Goal: Task Accomplishment & Management: Use online tool/utility

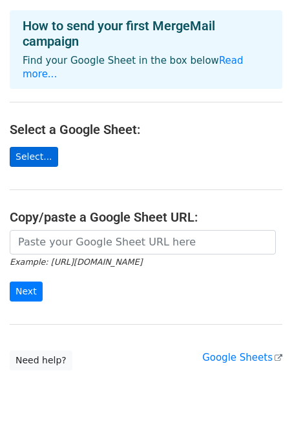
scroll to position [57, 0]
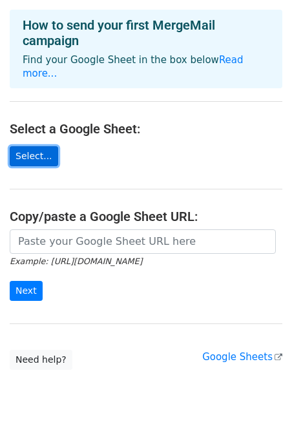
click at [41, 147] on link "Select..." at bounding box center [34, 156] width 48 height 20
click at [49, 146] on link "Select..." at bounding box center [34, 156] width 48 height 20
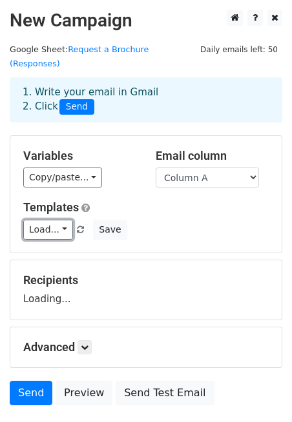
click at [65, 220] on link "Load..." at bounding box center [48, 230] width 50 height 20
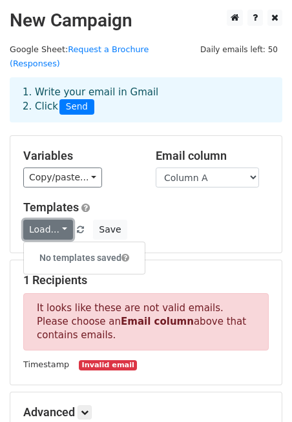
click at [66, 220] on link "Load..." at bounding box center [48, 230] width 50 height 20
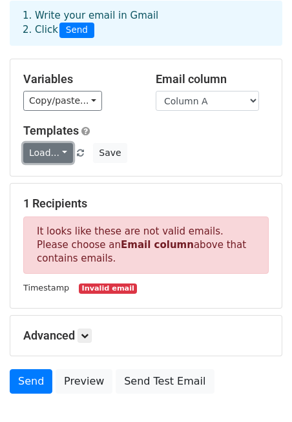
scroll to position [83, 0]
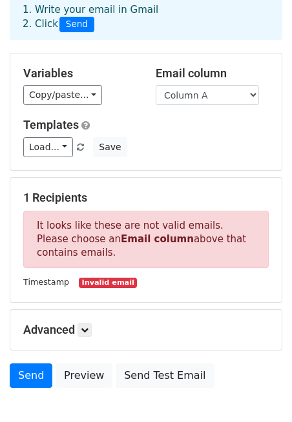
click at [95, 278] on small "Invalid email" at bounding box center [108, 283] width 58 height 11
click at [121, 233] on strong "Email column" at bounding box center [157, 239] width 73 height 12
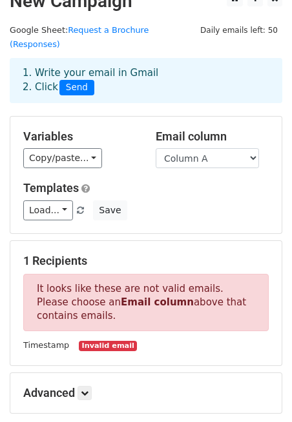
scroll to position [2, 0]
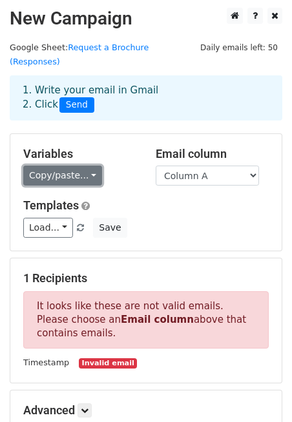
click at [75, 166] on link "Copy/paste..." at bounding box center [62, 176] width 79 height 20
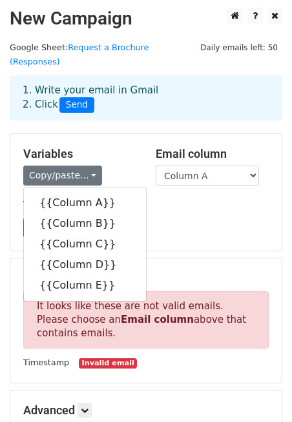
click at [88, 147] on h5 "Variables" at bounding box center [79, 154] width 113 height 14
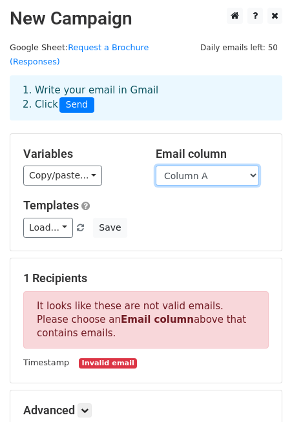
click at [224, 166] on select "Column A Column B Column C Column D Column E" at bounding box center [206, 176] width 103 height 20
click at [206, 170] on select "Column A Column B Column C Column D Column E" at bounding box center [206, 176] width 103 height 20
click at [155, 166] on select "Column A Column B Column C Column D Column E" at bounding box center [206, 176] width 103 height 20
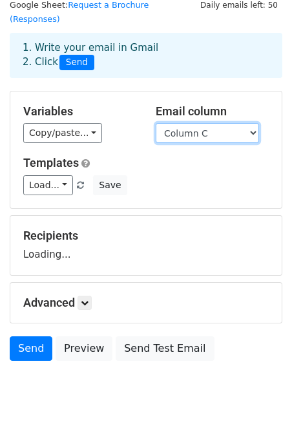
scroll to position [45, 0]
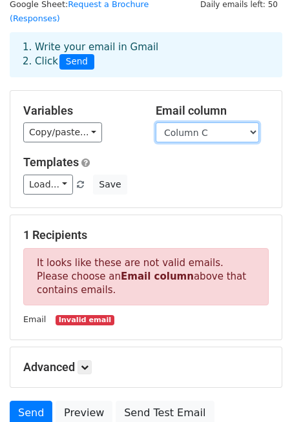
click at [222, 123] on select "Column A Column B Column C Column D Column E" at bounding box center [206, 133] width 103 height 20
click at [155, 123] on select "Column A Column B Column C Column D Column E" at bounding box center [206, 133] width 103 height 20
click at [208, 123] on select "Column A Column B Column C Column D Column E" at bounding box center [206, 133] width 103 height 20
click at [155, 123] on select "Column A Column B Column C Column D Column E" at bounding box center [206, 133] width 103 height 20
click at [215, 123] on select "Column A Column B Column C Column D Column E" at bounding box center [206, 133] width 103 height 20
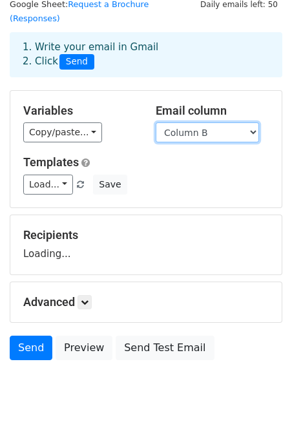
select select "Column C"
click at [155, 123] on select "Column A Column B Column C Column D Column E" at bounding box center [206, 133] width 103 height 20
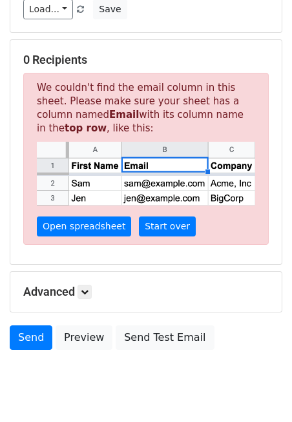
scroll to position [243, 0]
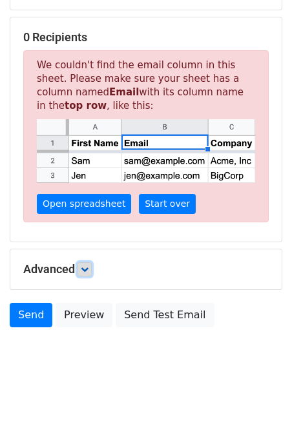
click at [88, 266] on icon at bounding box center [85, 270] width 8 height 8
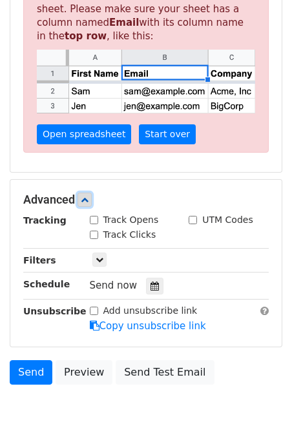
scroll to position [321, 0]
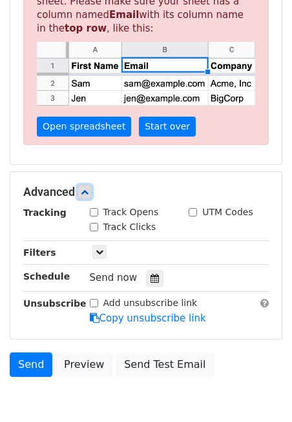
click at [88, 188] on icon at bounding box center [85, 192] width 8 height 8
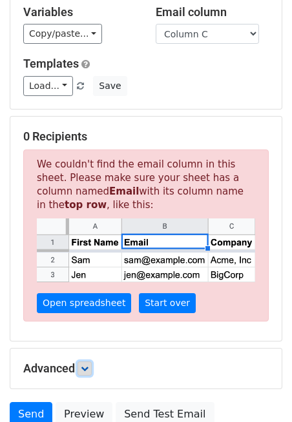
scroll to position [0, 0]
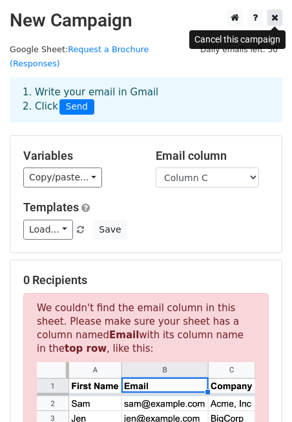
click at [275, 17] on icon at bounding box center [274, 17] width 7 height 9
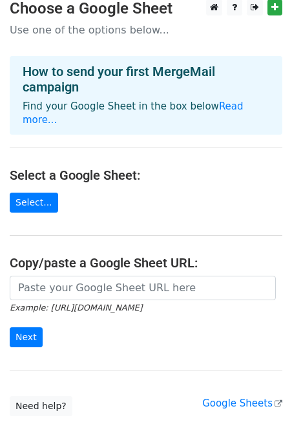
scroll to position [11, 0]
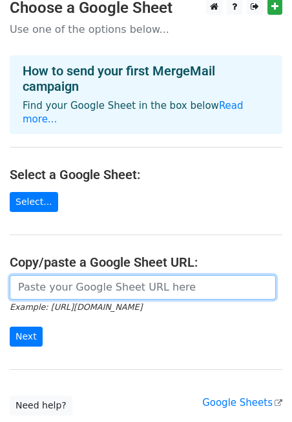
click at [68, 275] on input "url" at bounding box center [143, 287] width 266 height 25
paste input "test1"
type input "test1"
drag, startPoint x: 72, startPoint y: 280, endPoint x: 12, endPoint y: 276, distance: 60.1
click at [12, 279] on input "test1" at bounding box center [143, 287] width 266 height 25
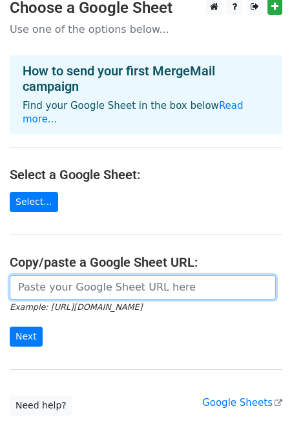
paste input "https://docs.google.com/forms/d/e/1FAIpQLScM1BnK7GgaPj1qd43s6jD5YRonz7yGS9KLFOP…"
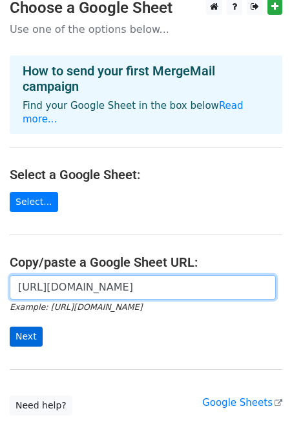
type input "https://docs.google.com/forms/d/e/1FAIpQLScM1BnK7GgaPj1qd43s6jD5YRonz7yGS9KLFOP…"
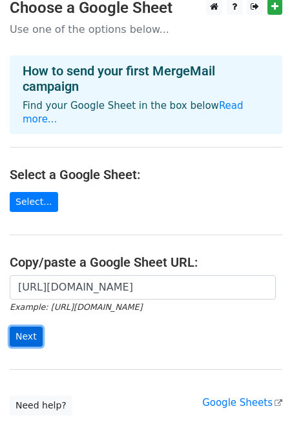
scroll to position [0, 0]
click at [26, 327] on input "Next" at bounding box center [26, 337] width 33 height 20
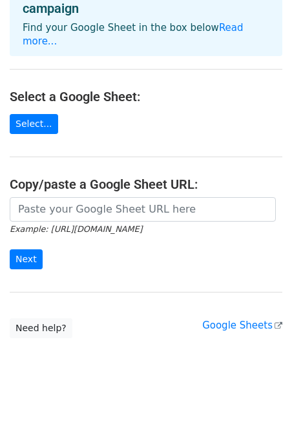
scroll to position [133, 0]
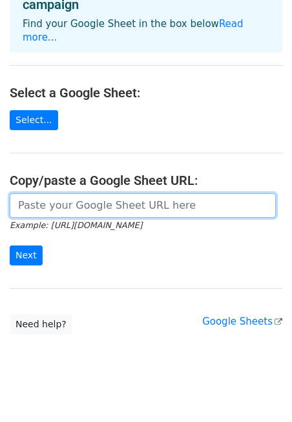
click at [82, 193] on input "url" at bounding box center [143, 205] width 266 height 25
paste input "https://docs.google.com/spreadsheets/d/1OnwF4HuGb1oiSdJRFQE7qDiQS_SamuJ5oylntsE…"
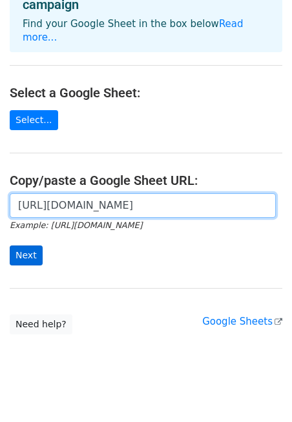
type input "https://docs.google.com/spreadsheets/d/1OnwF4HuGb1oiSdJRFQE7qDiQS_SamuJ5oylntsE…"
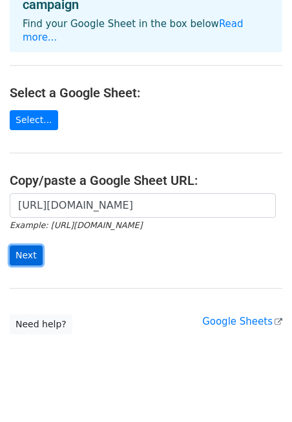
scroll to position [0, 0]
click at [38, 246] on input "Next" at bounding box center [26, 256] width 33 height 20
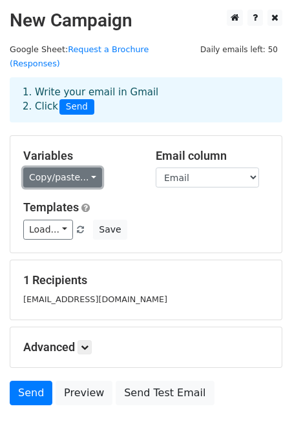
click at [75, 168] on link "Copy/paste..." at bounding box center [62, 178] width 79 height 20
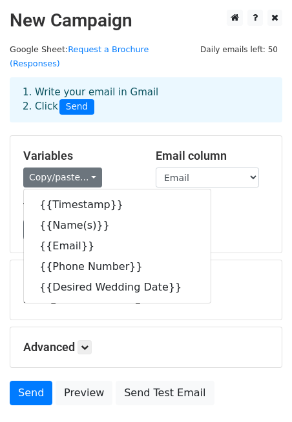
click at [103, 149] on h5 "Variables" at bounding box center [79, 156] width 113 height 14
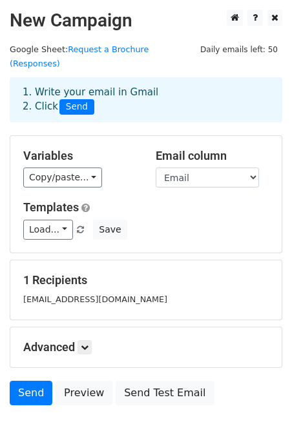
click at [134, 220] on div "Load... No templates saved Save" at bounding box center [146, 230] width 264 height 20
click at [61, 220] on link "Load..." at bounding box center [48, 230] width 50 height 20
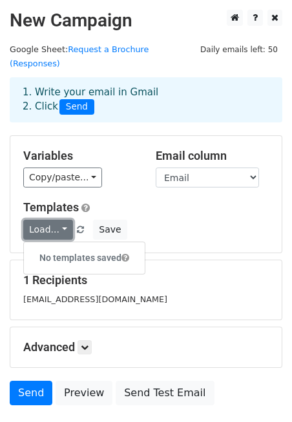
click at [61, 220] on link "Load..." at bounding box center [48, 230] width 50 height 20
click at [54, 220] on link "Load..." at bounding box center [48, 230] width 50 height 20
click at [110, 201] on h5 "Templates" at bounding box center [145, 208] width 245 height 14
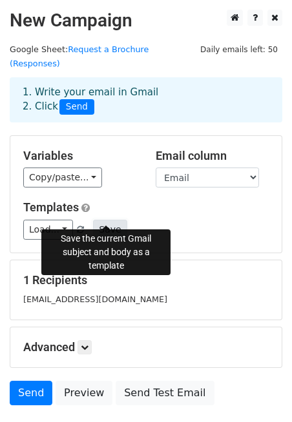
click at [97, 220] on button "Save" at bounding box center [110, 230] width 34 height 20
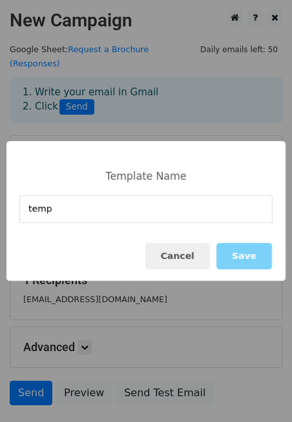
type input "temp1"
click at [249, 258] on button "Save" at bounding box center [243, 256] width 55 height 26
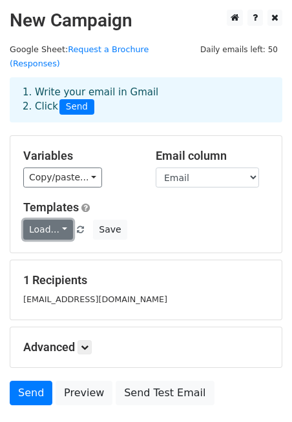
click at [57, 220] on link "Load..." at bounding box center [48, 230] width 50 height 20
click at [119, 201] on h5 "Templates" at bounding box center [145, 208] width 245 height 14
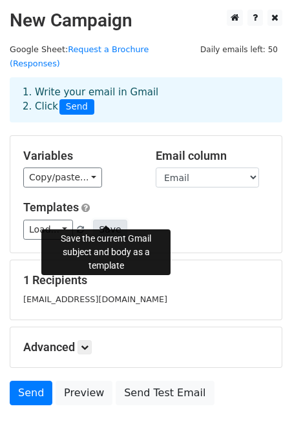
click at [108, 220] on button "Save" at bounding box center [110, 230] width 34 height 20
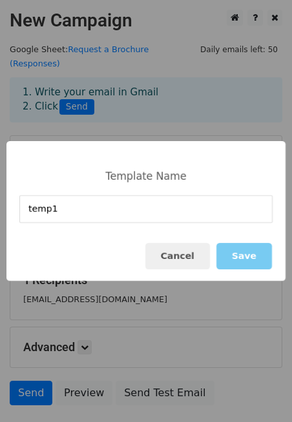
type input "temp1"
click at [252, 255] on button "Save" at bounding box center [243, 256] width 55 height 26
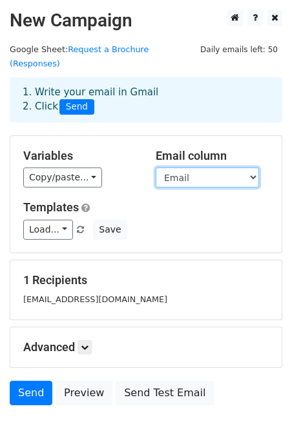
click at [195, 168] on select "Timestamp Name(s) Email Phone Number Desired Wedding Date" at bounding box center [206, 178] width 103 height 20
click at [155, 168] on select "Timestamp Name(s) Email Phone Number Desired Wedding Date" at bounding box center [206, 178] width 103 height 20
click at [196, 168] on select "Timestamp Name(s) Email Phone Number Desired Wedding Date" at bounding box center [206, 178] width 103 height 20
click at [155, 168] on select "Timestamp Name(s) Email Phone Number Desired Wedding Date" at bounding box center [206, 178] width 103 height 20
click at [195, 168] on select "Timestamp Name(s) Email Phone Number Desired Wedding Date" at bounding box center [206, 178] width 103 height 20
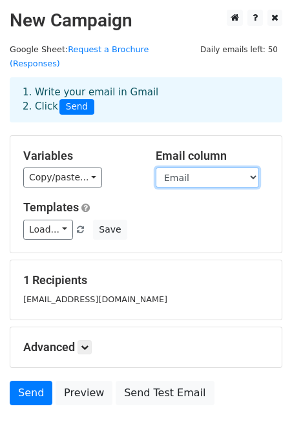
click at [155, 168] on select "Timestamp Name(s) Email Phone Number Desired Wedding Date" at bounding box center [206, 178] width 103 height 20
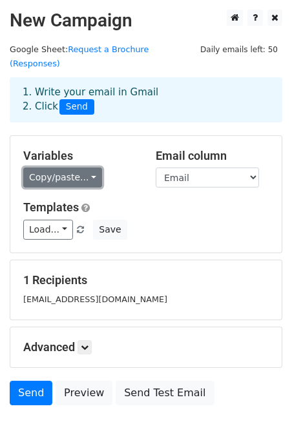
click at [75, 168] on link "Copy/paste..." at bounding box center [62, 178] width 79 height 20
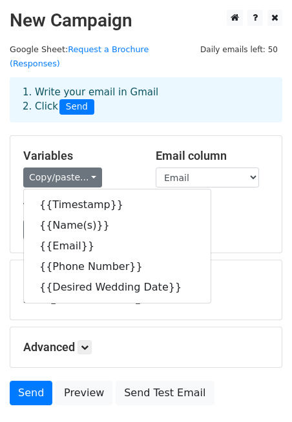
click at [117, 136] on div "Variables Copy/paste... {{Timestamp}} {{Name(s)}} {{Email}} {{Phone Number}} {{…" at bounding box center [145, 194] width 271 height 117
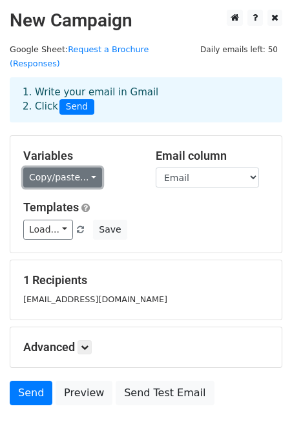
click at [84, 168] on link "Copy/paste..." at bounding box center [62, 178] width 79 height 20
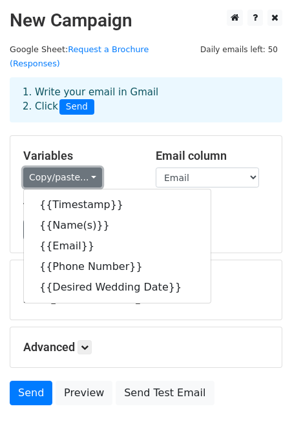
click at [84, 168] on link "Copy/paste..." at bounding box center [62, 178] width 79 height 20
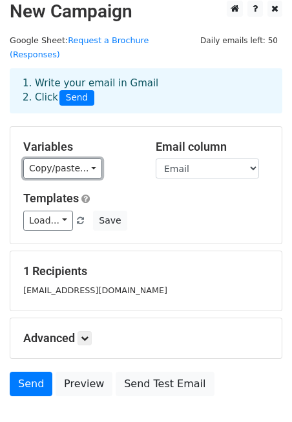
scroll to position [78, 0]
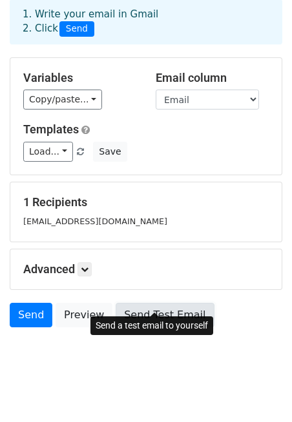
click at [148, 303] on link "Send Test Email" at bounding box center [164, 315] width 98 height 25
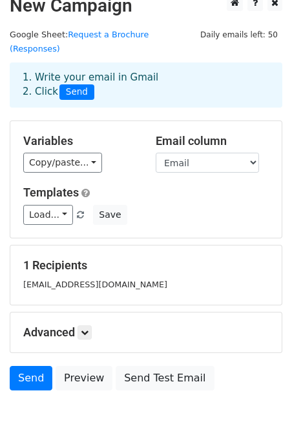
scroll to position [0, 0]
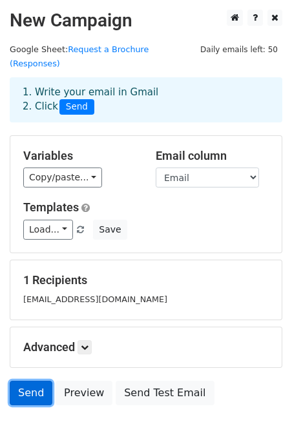
click at [34, 381] on link "Send" at bounding box center [31, 393] width 43 height 25
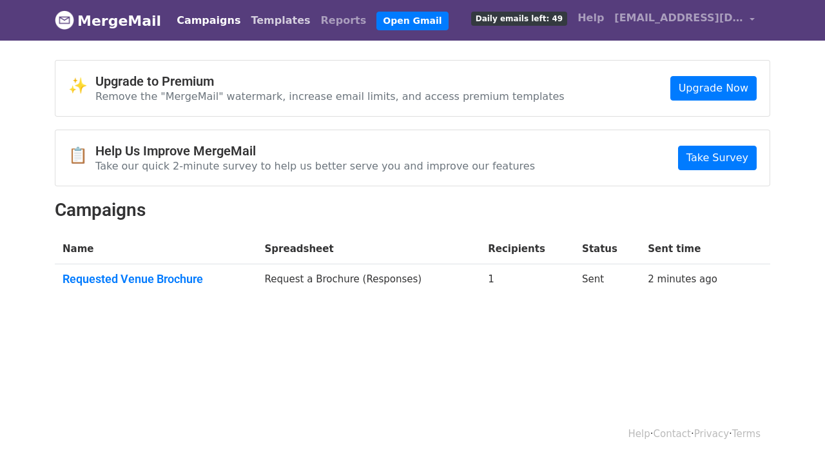
click at [268, 25] on link "Templates" at bounding box center [281, 21] width 70 height 26
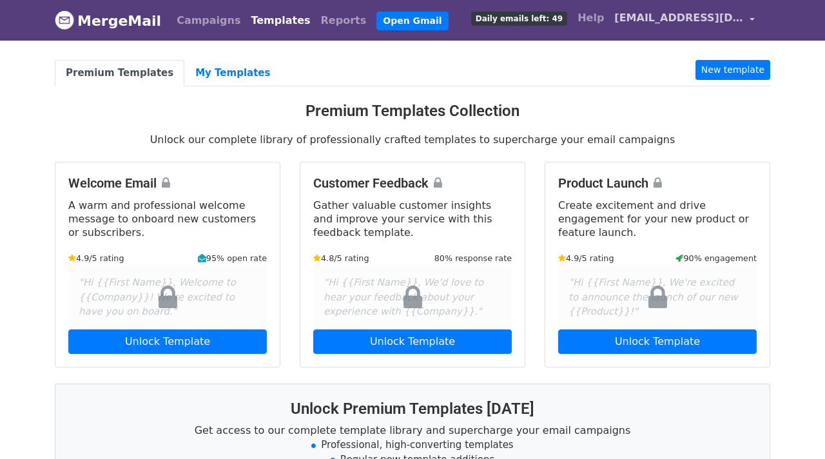
click at [702, 21] on span "[EMAIL_ADDRESS][DOMAIN_NAME]" at bounding box center [679, 17] width 129 height 15
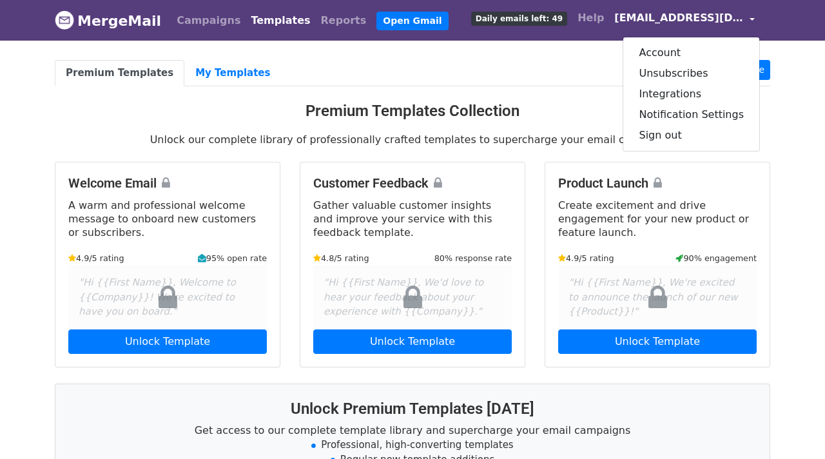
click at [700, 21] on span "[EMAIL_ADDRESS][DOMAIN_NAME]" at bounding box center [679, 17] width 129 height 15
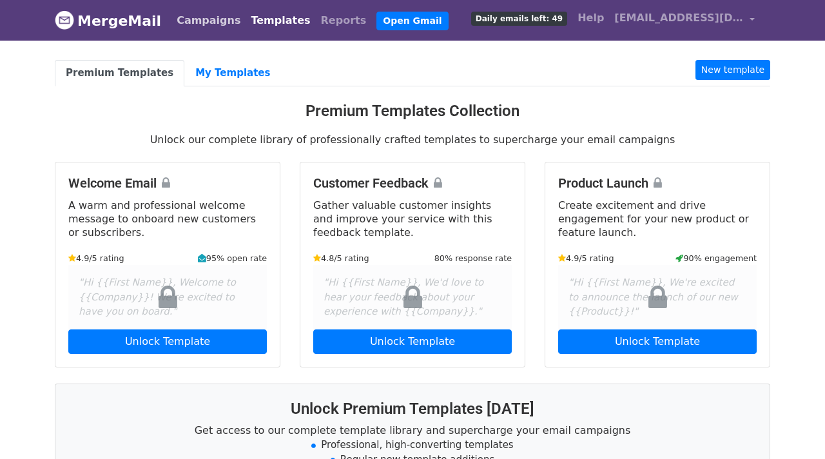
click at [216, 19] on link "Campaigns" at bounding box center [209, 21] width 74 height 26
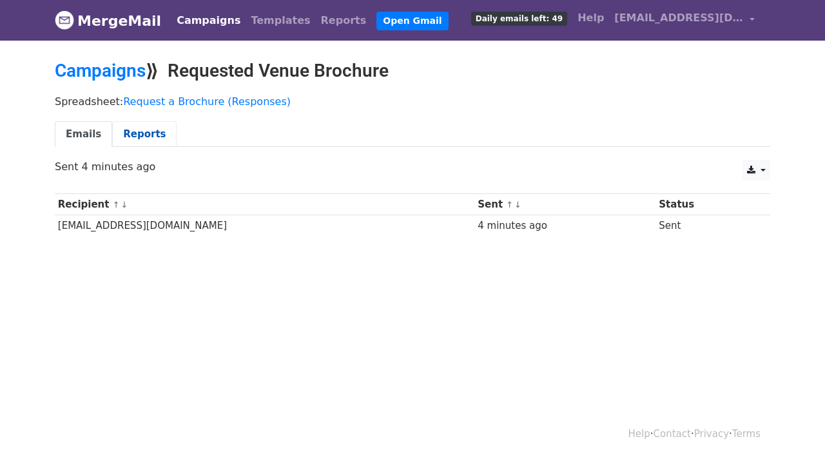
click at [133, 131] on link "Reports" at bounding box center [144, 134] width 64 height 26
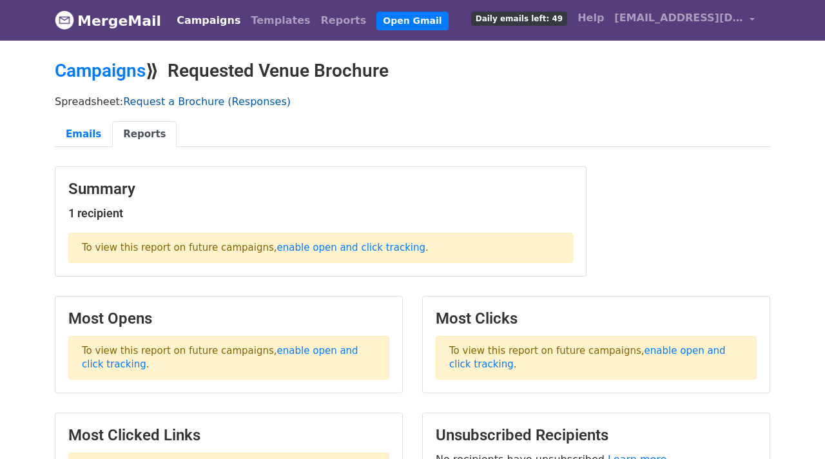
click at [237, 99] on link "Request a Brochure (Responses)" at bounding box center [207, 101] width 168 height 12
click at [331, 245] on link "enable open and click tracking" at bounding box center [351, 248] width 148 height 12
click at [75, 132] on link "Emails" at bounding box center [83, 134] width 57 height 26
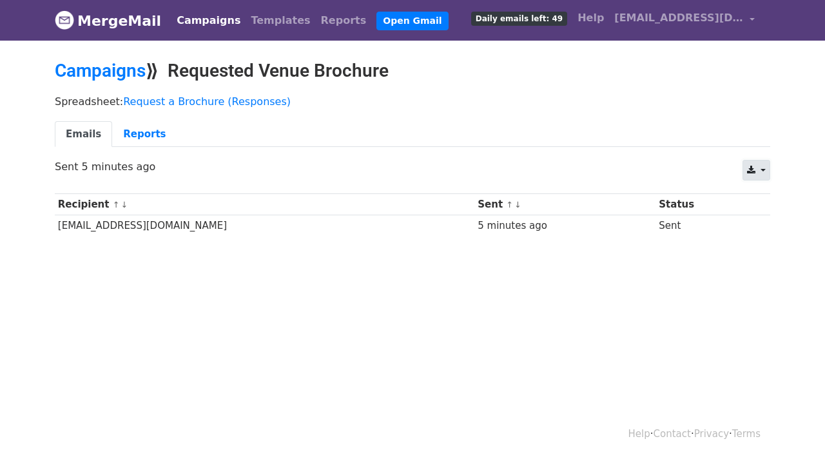
click at [758, 168] on link at bounding box center [757, 170] width 28 height 21
click at [708, 137] on ul "Emails Reports" at bounding box center [413, 134] width 716 height 26
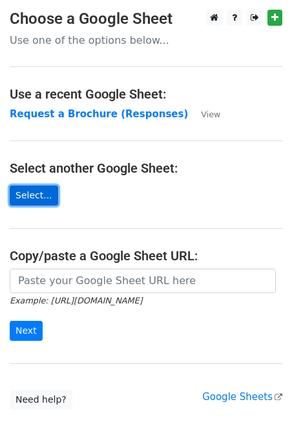
click at [30, 200] on link "Select..." at bounding box center [34, 196] width 48 height 20
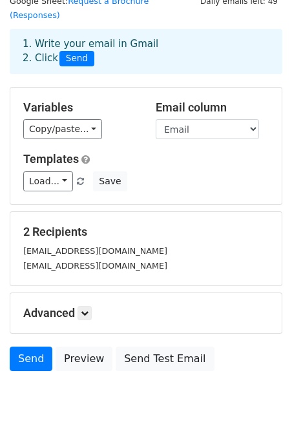
scroll to position [54, 0]
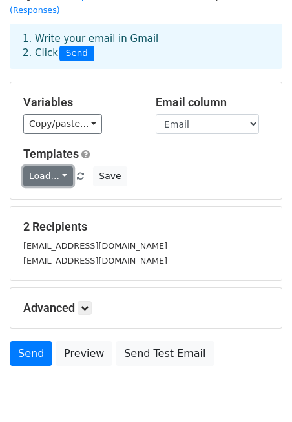
click at [59, 166] on link "Load..." at bounding box center [48, 176] width 50 height 20
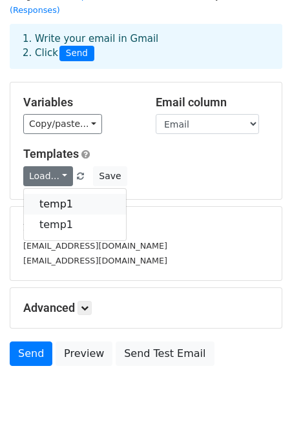
click at [54, 194] on link "temp1" at bounding box center [75, 204] width 102 height 21
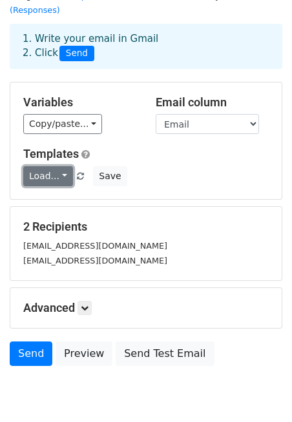
click at [55, 166] on link "Load..." at bounding box center [48, 176] width 50 height 20
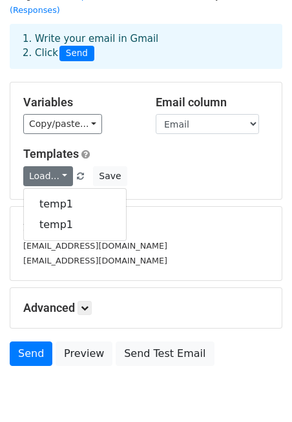
click at [130, 147] on h5 "Templates" at bounding box center [145, 154] width 245 height 14
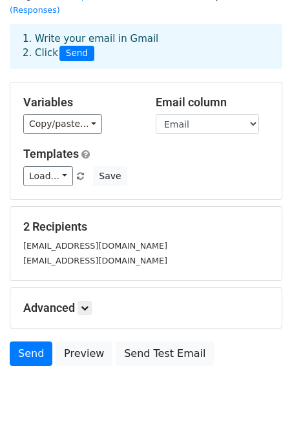
click at [92, 241] on small "billyg0660@gmail.com" at bounding box center [95, 246] width 144 height 10
click at [83, 301] on link at bounding box center [84, 308] width 14 height 14
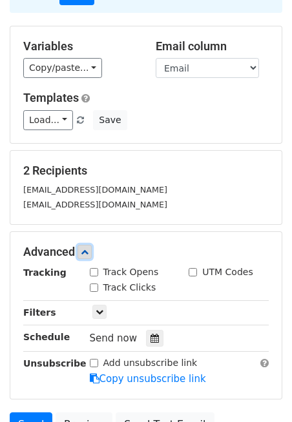
scroll to position [135, 0]
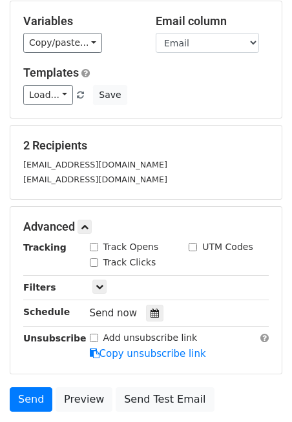
click at [97, 259] on input "Track Clicks" at bounding box center [94, 263] width 8 height 8
checkbox input "true"
click at [97, 243] on input "Track Opens" at bounding box center [94, 247] width 8 height 8
checkbox input "true"
click at [195, 243] on input "UTM Codes" at bounding box center [192, 247] width 8 height 8
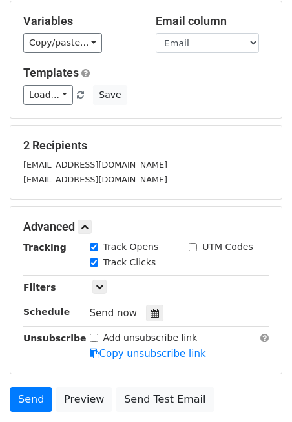
checkbox input "true"
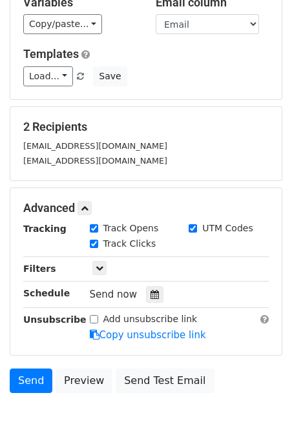
scroll to position [154, 0]
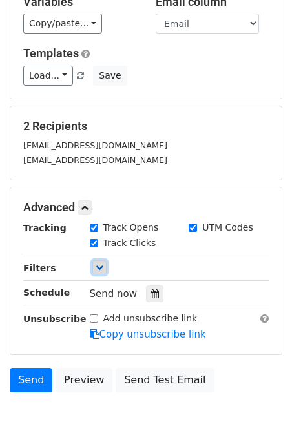
click at [105, 261] on link at bounding box center [99, 268] width 14 height 14
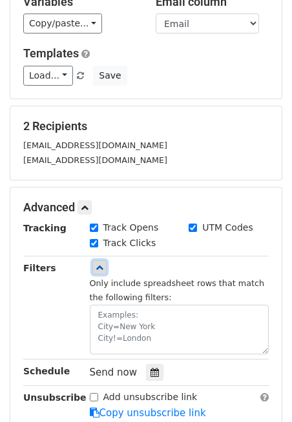
click at [105, 261] on link at bounding box center [99, 268] width 14 height 14
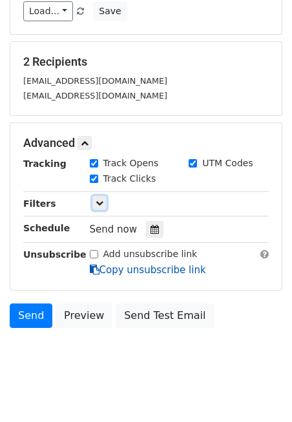
scroll to position [0, 0]
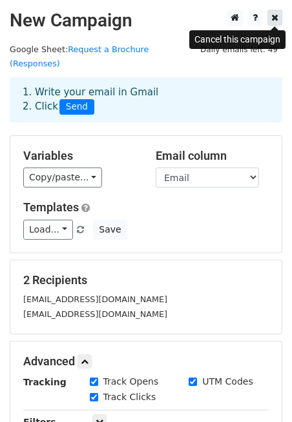
click at [277, 17] on icon at bounding box center [274, 17] width 7 height 9
